Goal: Task Accomplishment & Management: Manage account settings

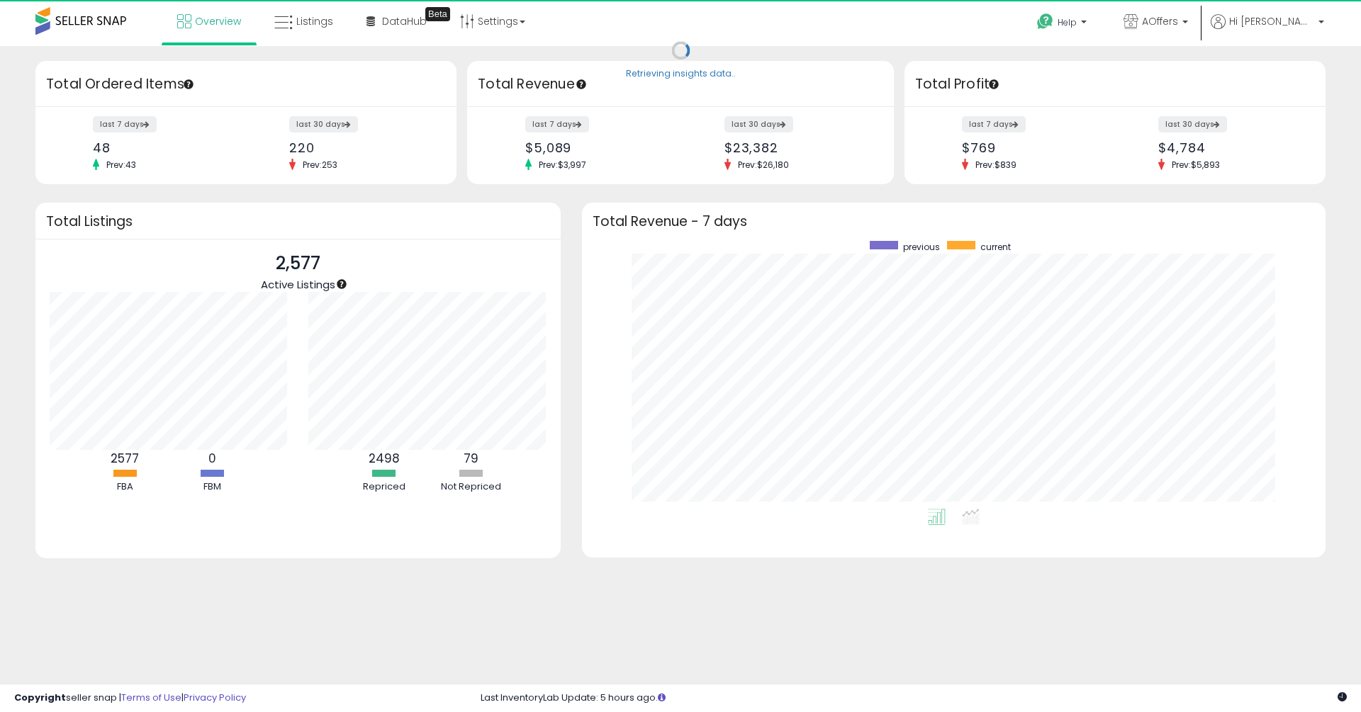
scroll to position [268, 715]
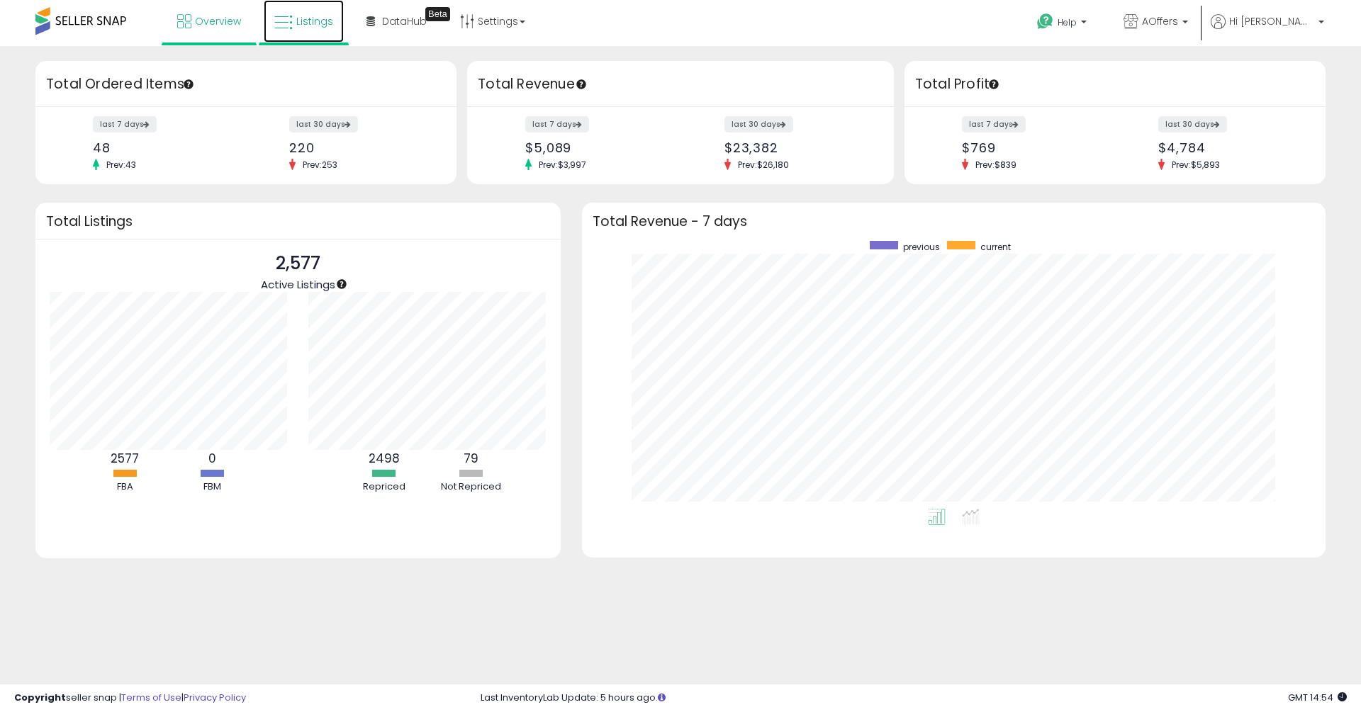
click at [328, 20] on span "Listings" at bounding box center [314, 21] width 37 height 14
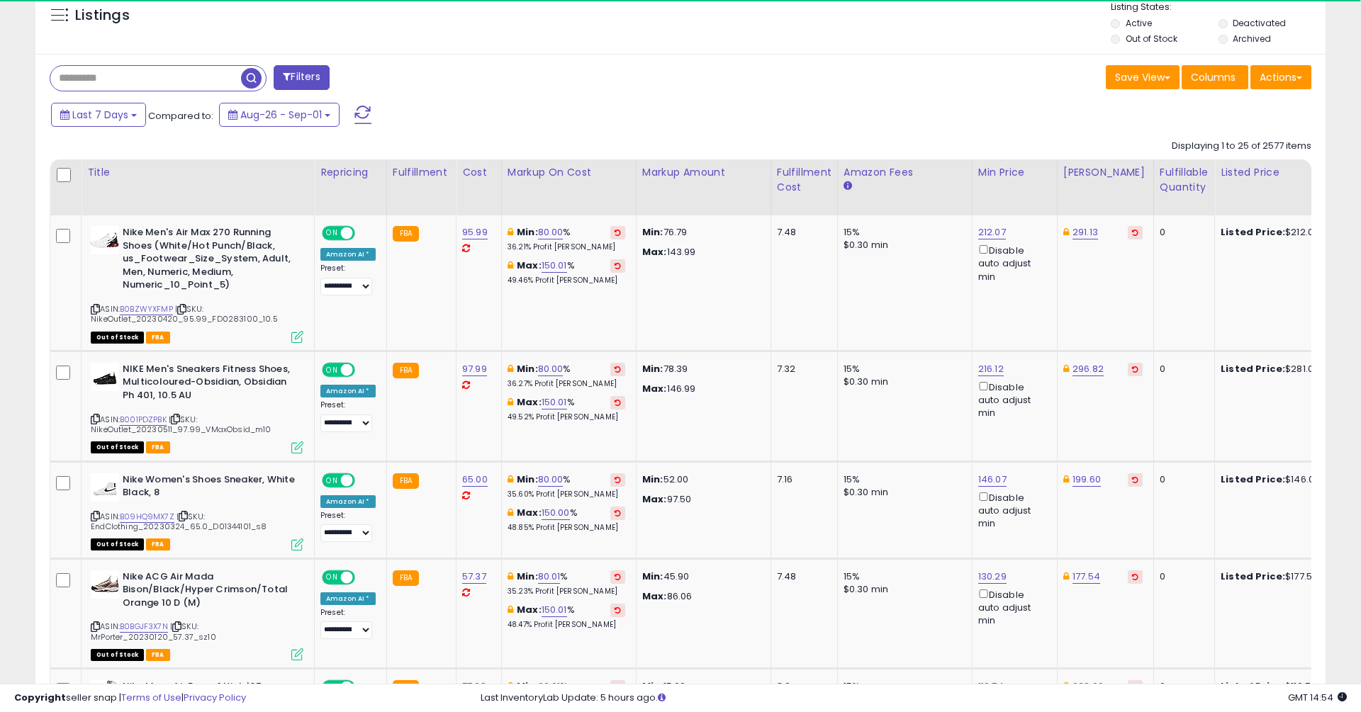
scroll to position [528, 0]
click at [174, 83] on input "text" at bounding box center [145, 79] width 191 height 25
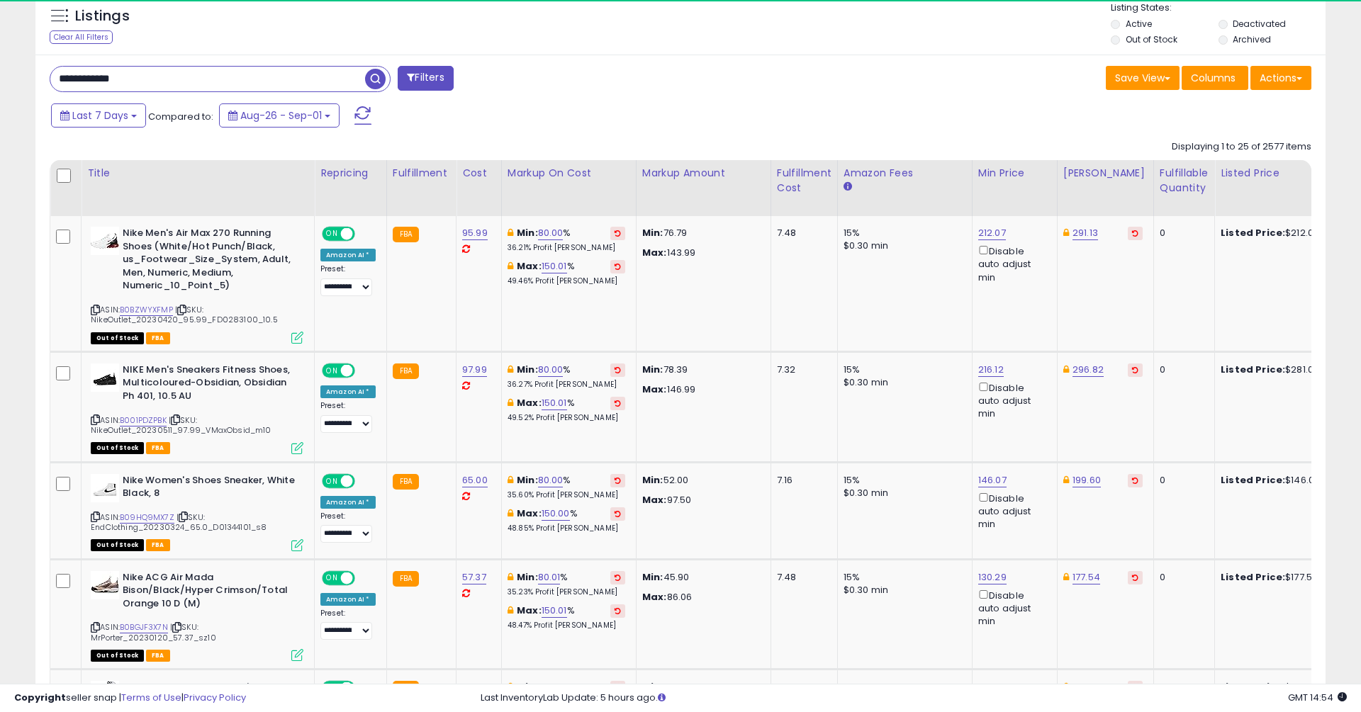
type input "**********"
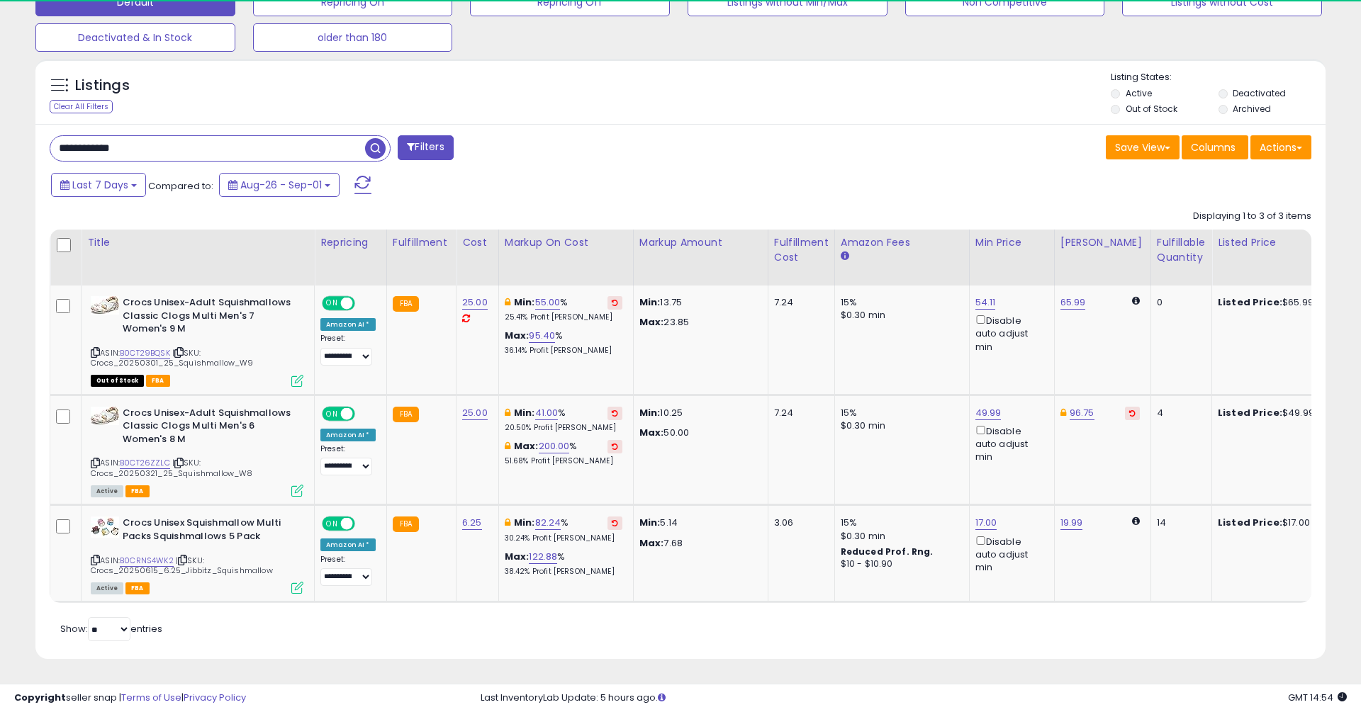
scroll to position [291, 748]
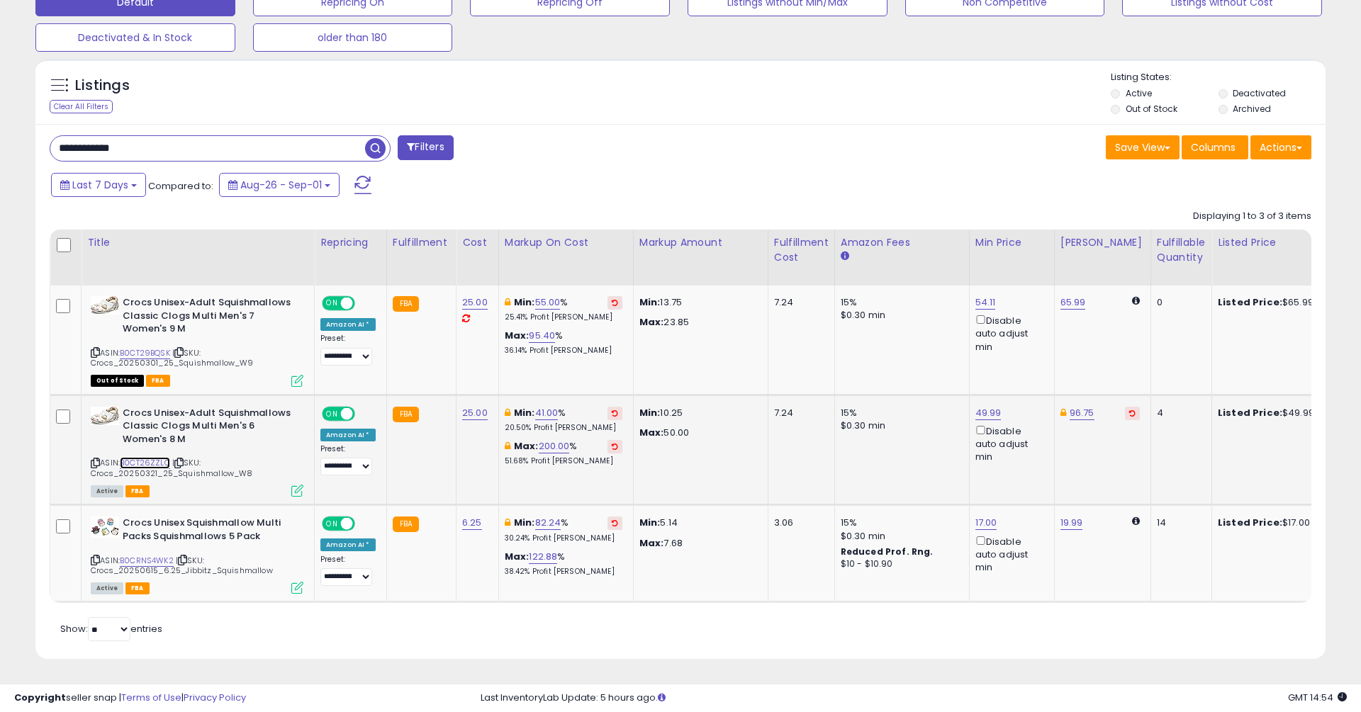
click at [146, 463] on link "B0CT26ZZLC" at bounding box center [145, 463] width 50 height 12
click at [983, 408] on link "49.99" at bounding box center [988, 413] width 26 height 14
click at [945, 365] on input "*****" at bounding box center [947, 365] width 126 height 24
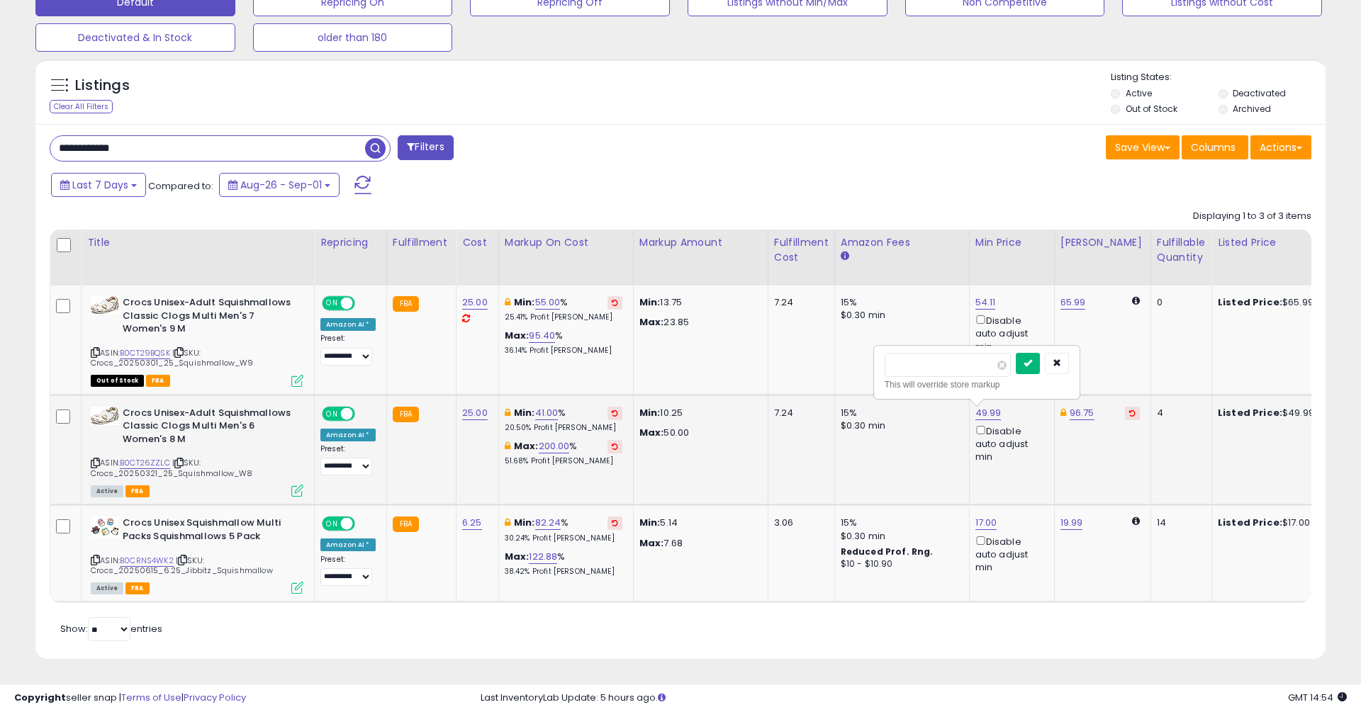
type input "*****"
click at [1032, 363] on icon "submit" at bounding box center [1027, 363] width 9 height 9
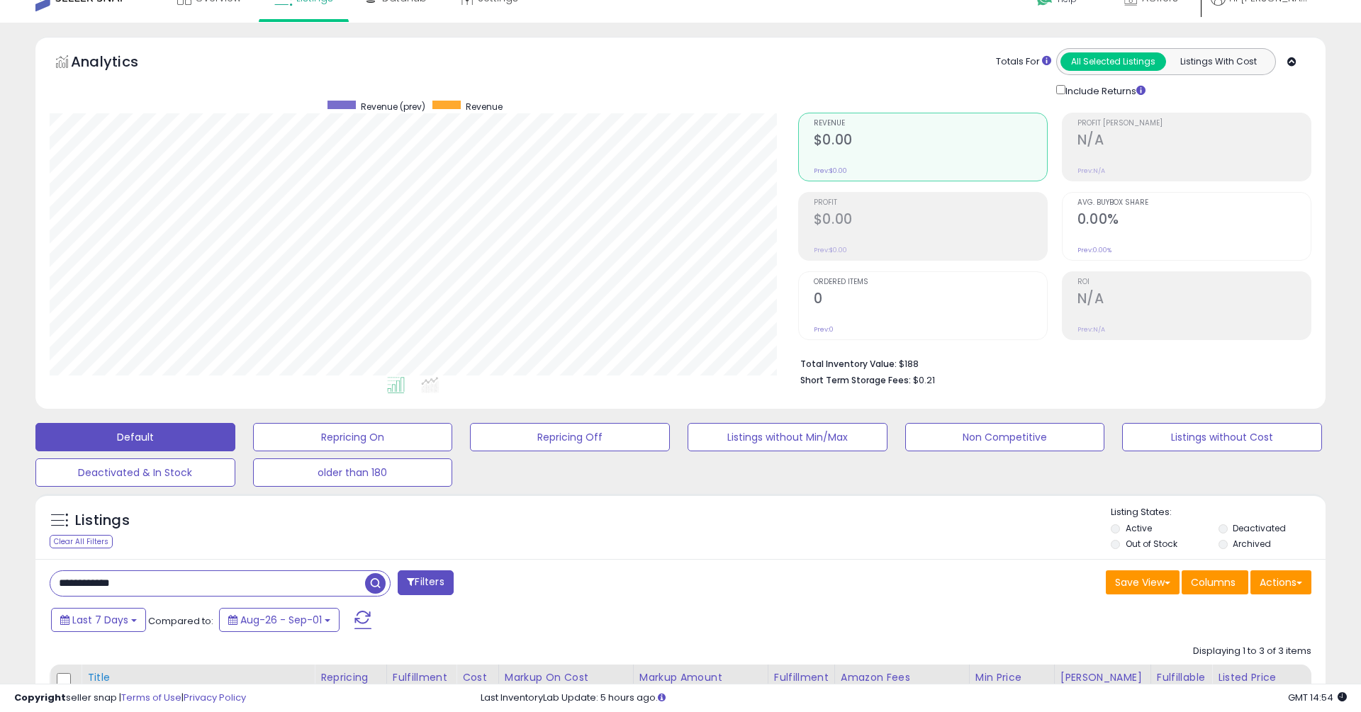
scroll to position [0, 0]
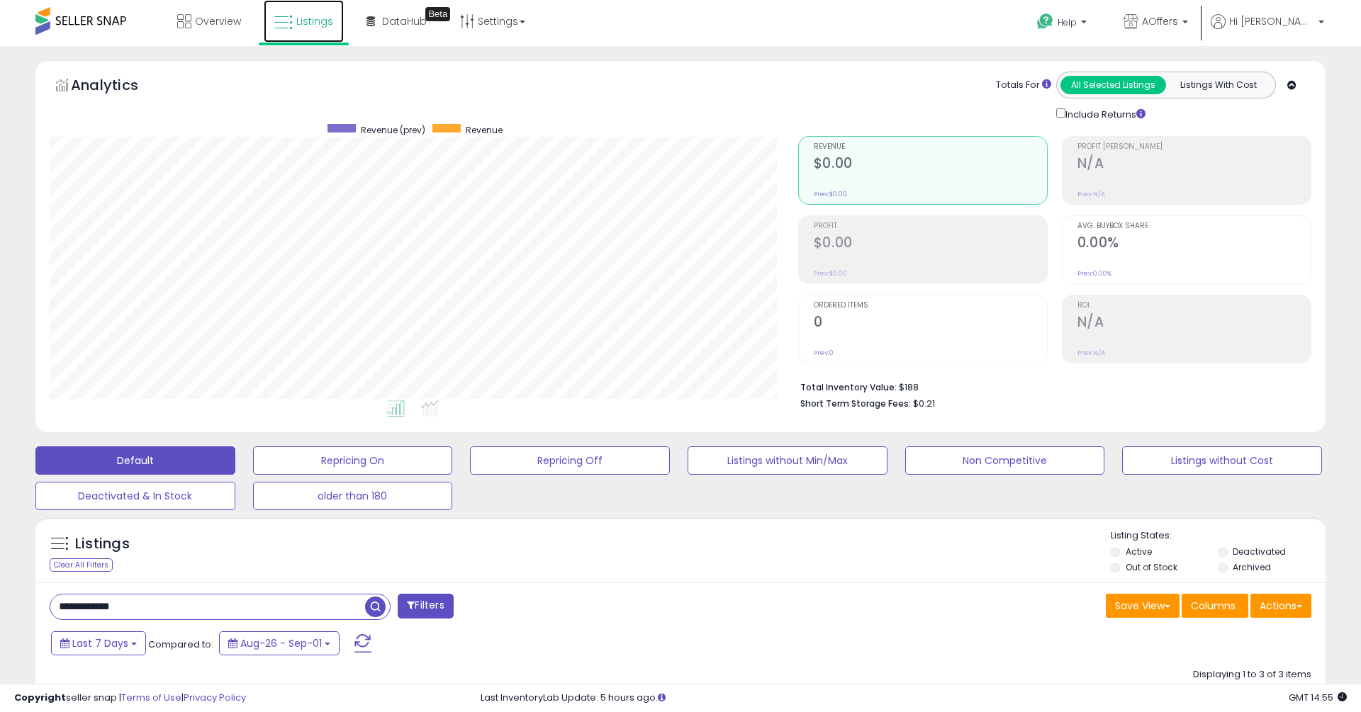
click at [319, 21] on span "Listings" at bounding box center [314, 21] width 37 height 14
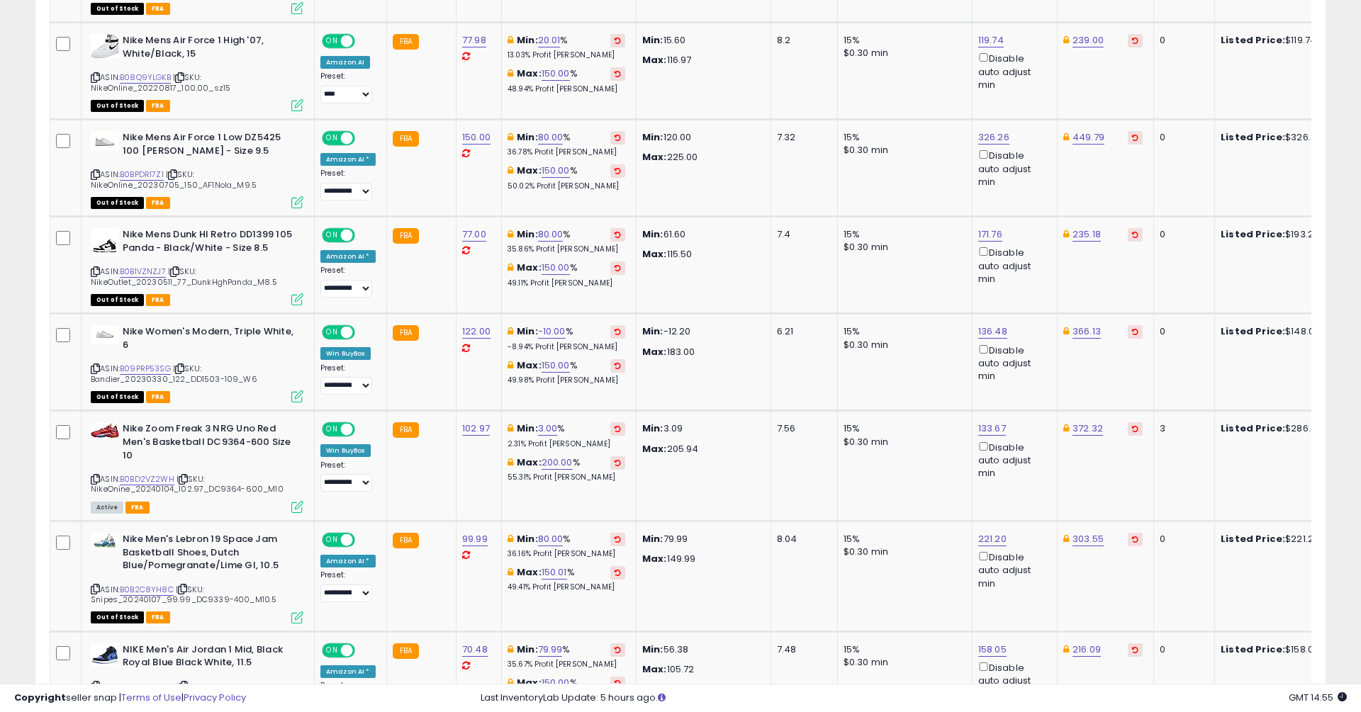
scroll to position [1031, 0]
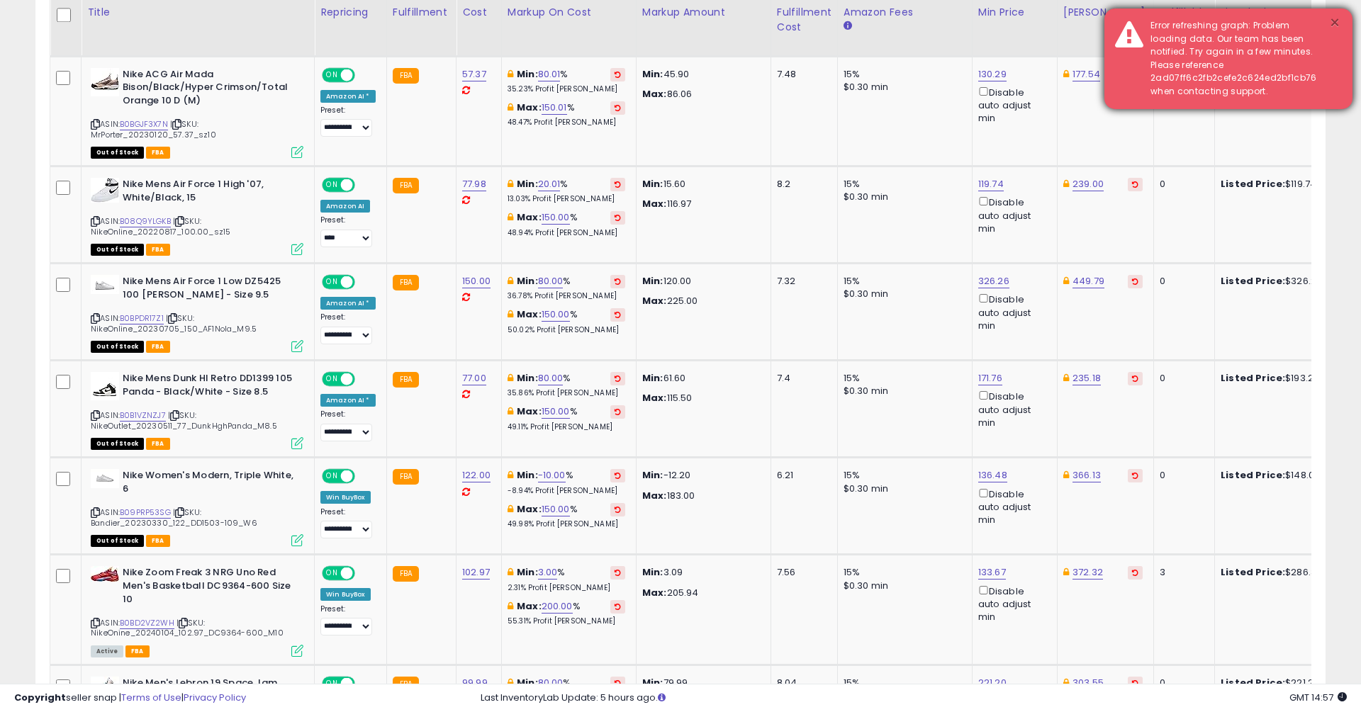
click at [1337, 19] on button "×" at bounding box center [1334, 23] width 11 height 18
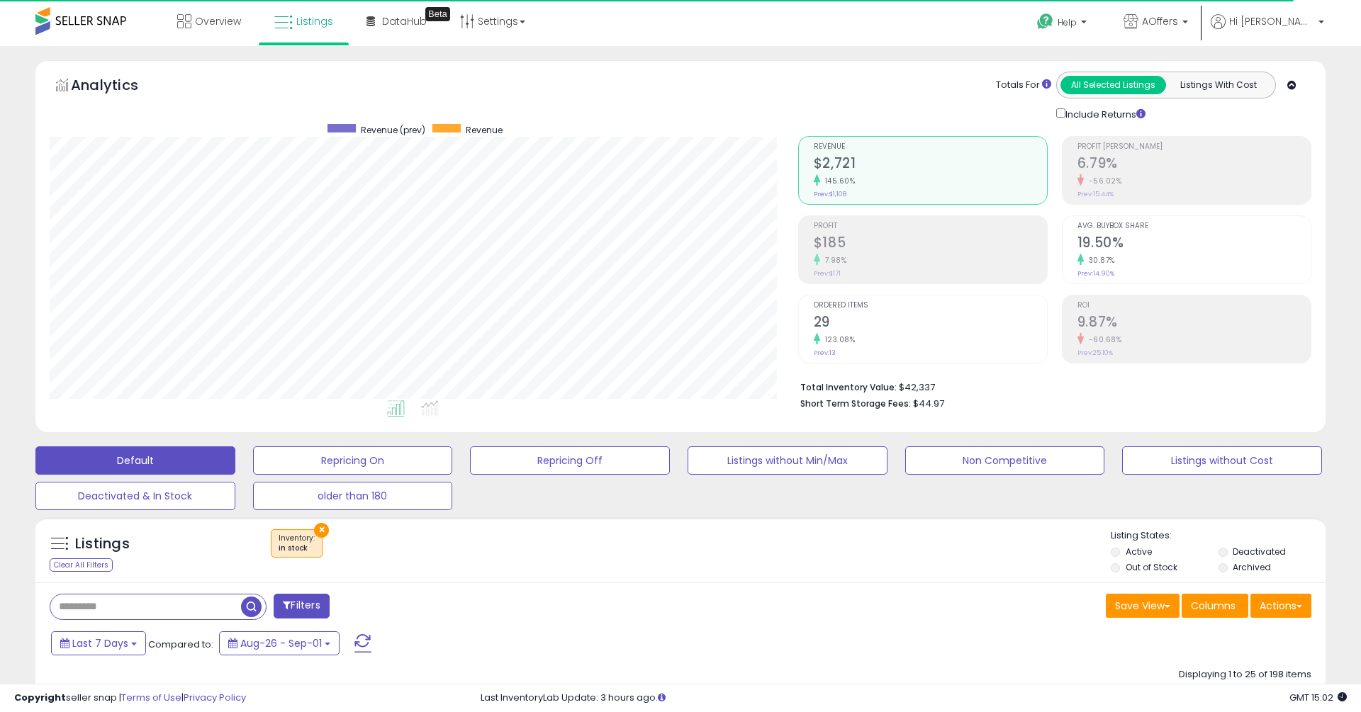
click at [117, 17] on span at bounding box center [80, 21] width 91 height 28
